Goal: Task Accomplishment & Management: Use online tool/utility

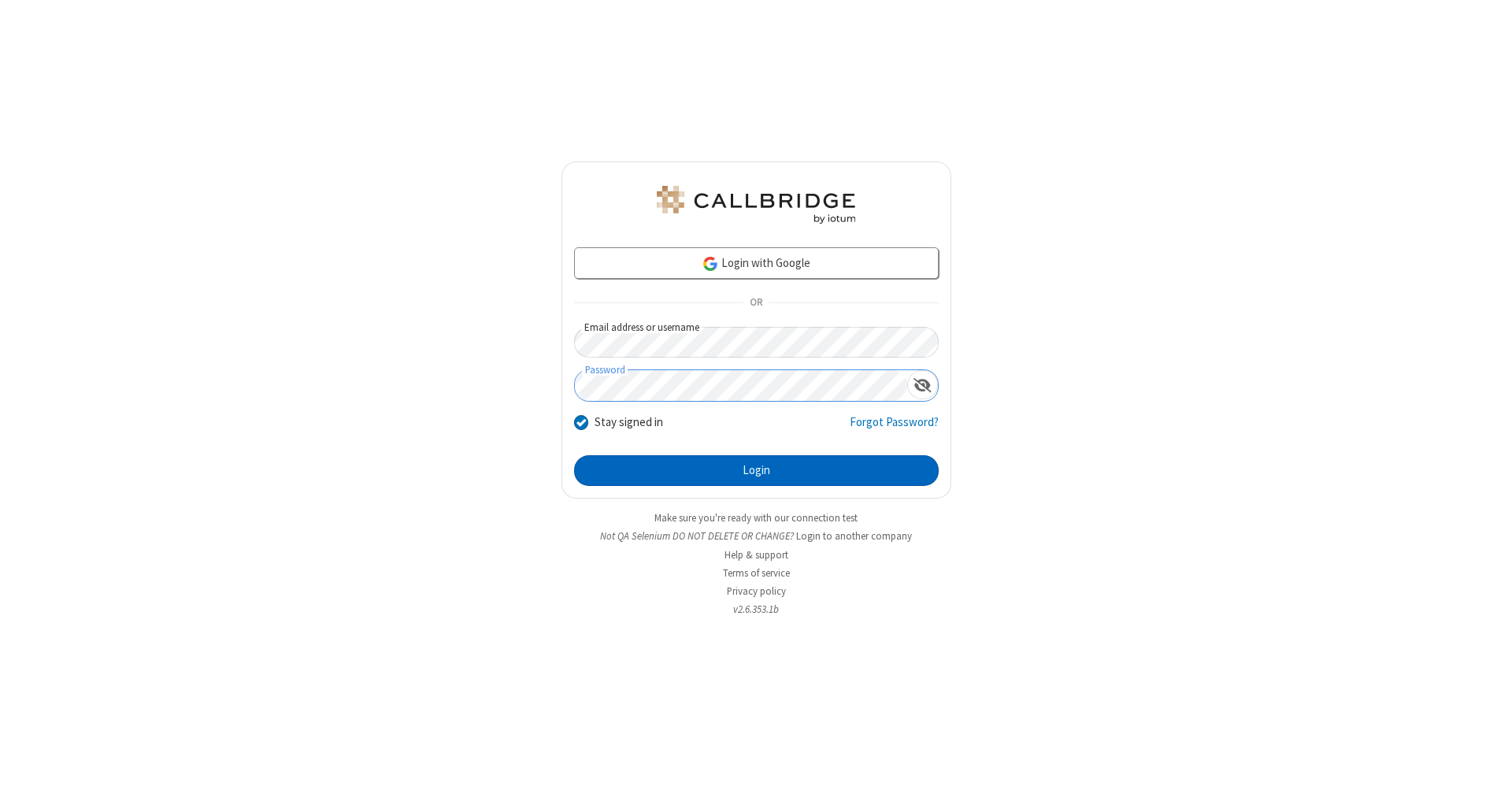
click at [756, 472] on button "Login" at bounding box center [756, 472] width 364 height 31
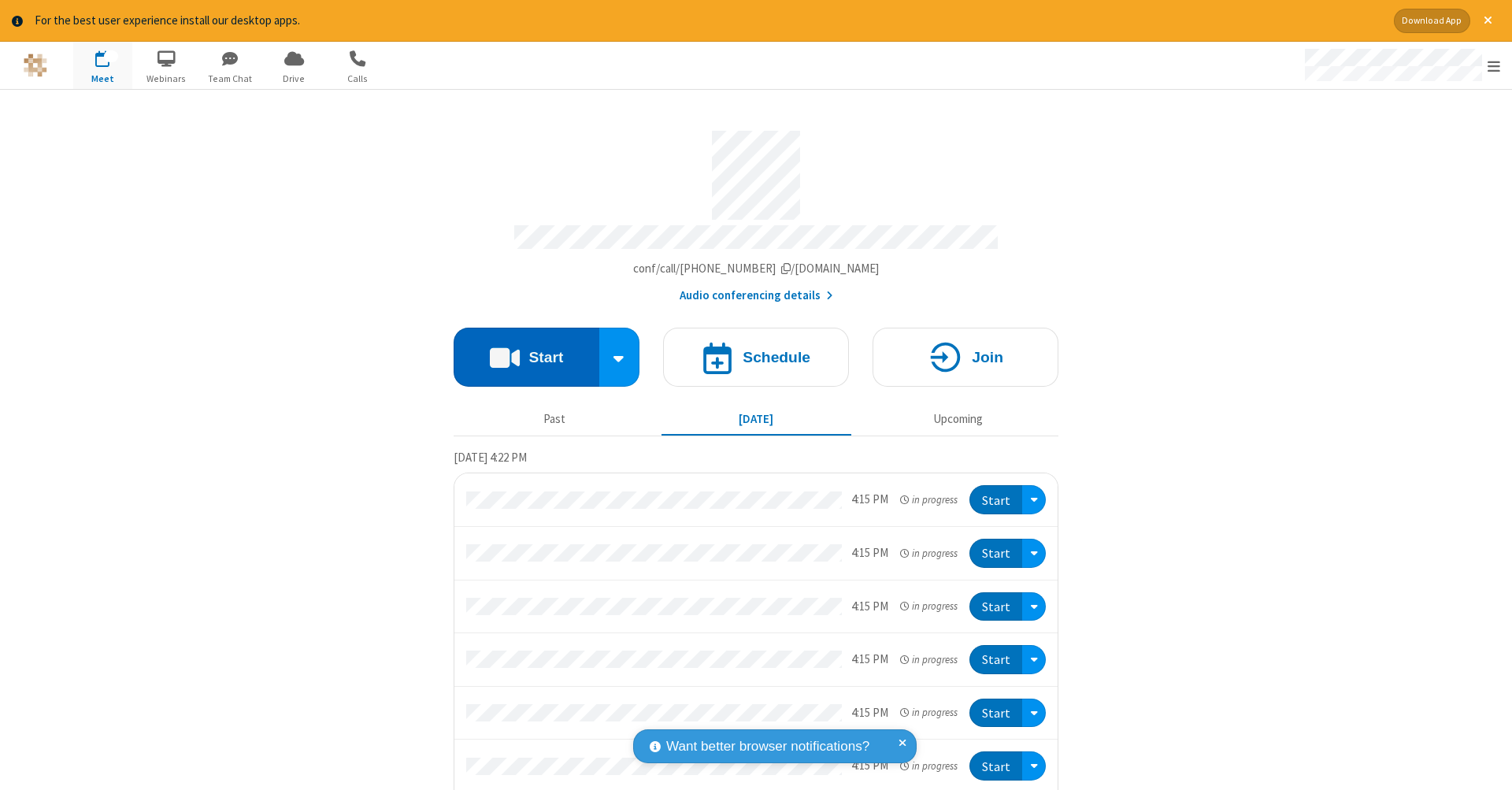
click at [520, 349] on button "Start" at bounding box center [527, 357] width 146 height 59
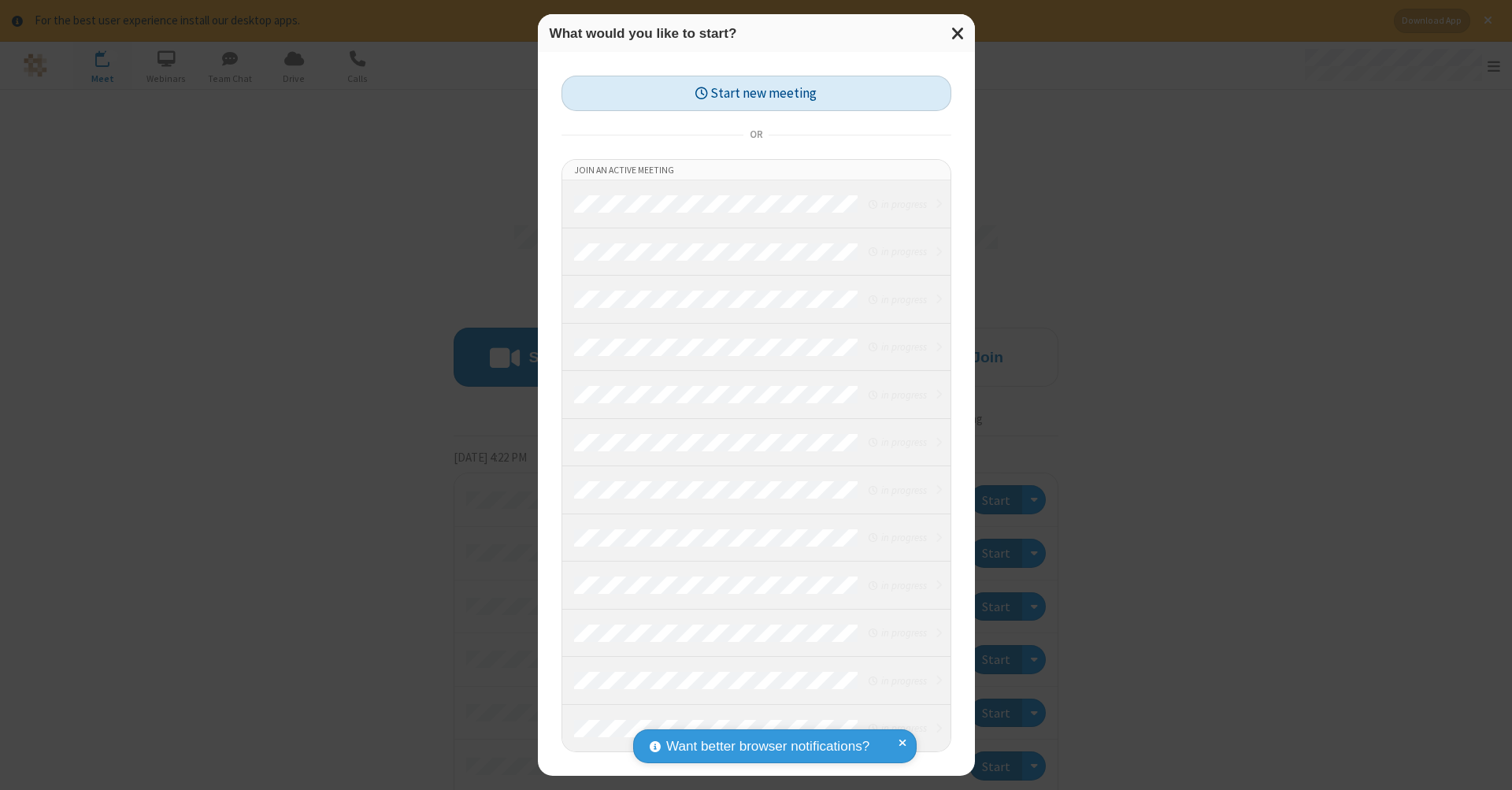
click at [756, 93] on button "Start new meeting" at bounding box center [756, 93] width 390 height 35
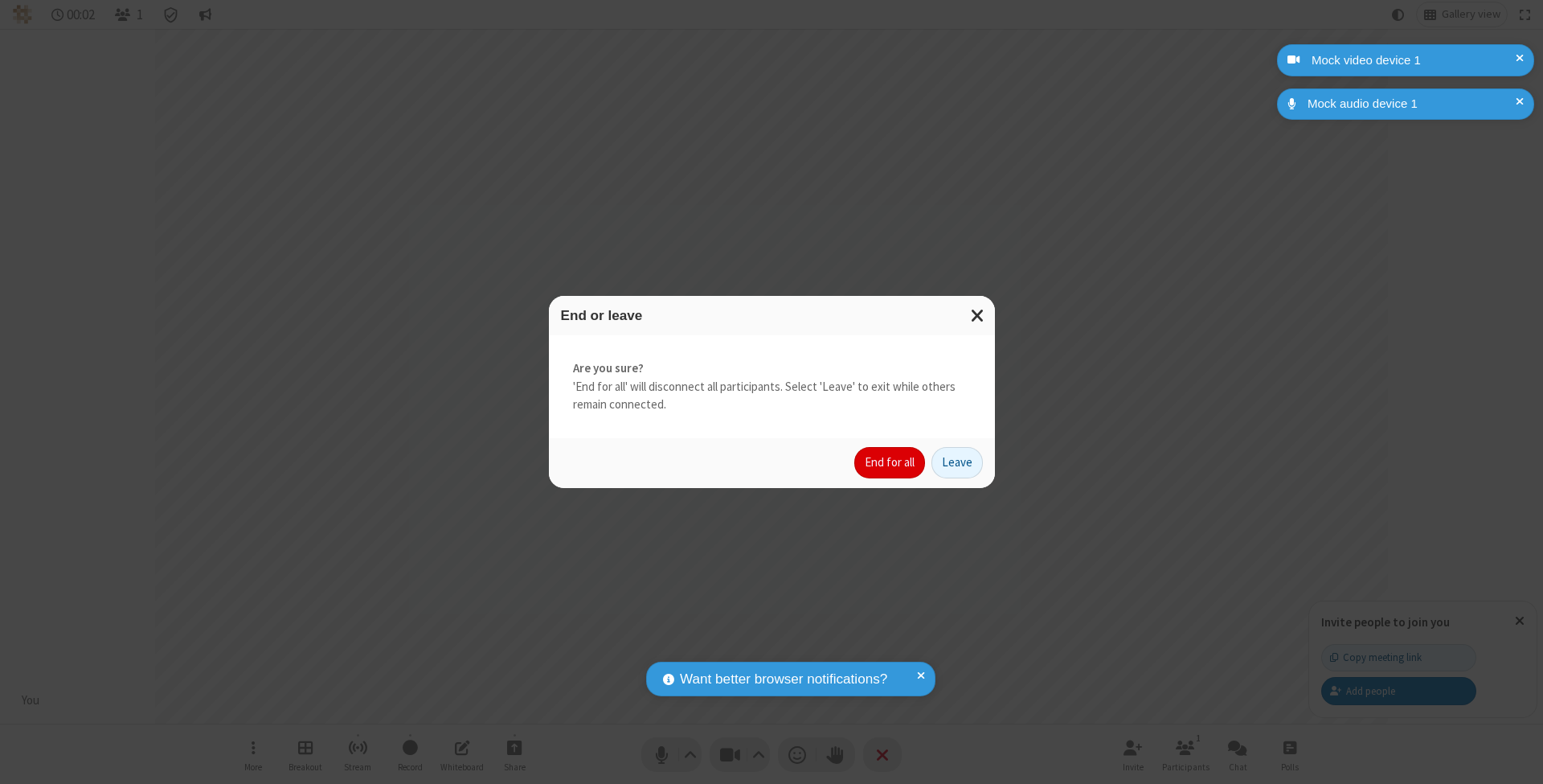
click at [891, 461] on button "End for all" at bounding box center [890, 463] width 71 height 32
